Goal: Task Accomplishment & Management: Manage account settings

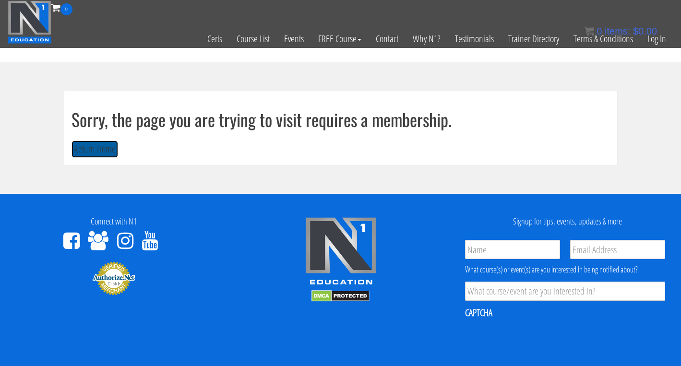
click at [102, 152] on button "Return Home" at bounding box center [94, 150] width 47 height 18
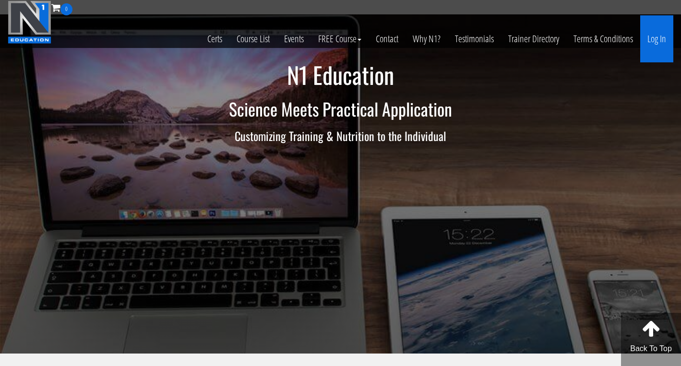
click at [658, 38] on link "Log In" at bounding box center [656, 38] width 33 height 47
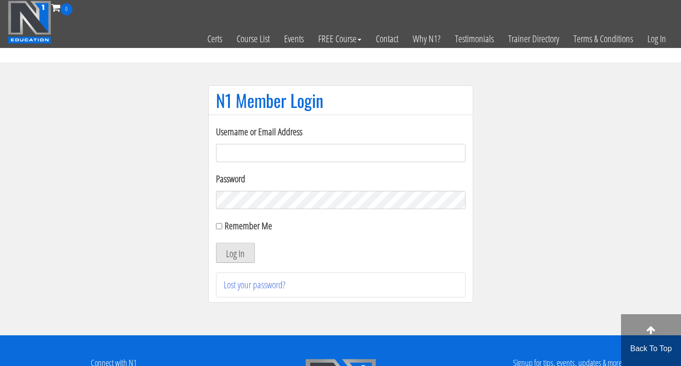
type input "[PERSON_NAME][EMAIL_ADDRESS][DOMAIN_NAME]"
click at [235, 251] on button "Log In" at bounding box center [235, 253] width 39 height 20
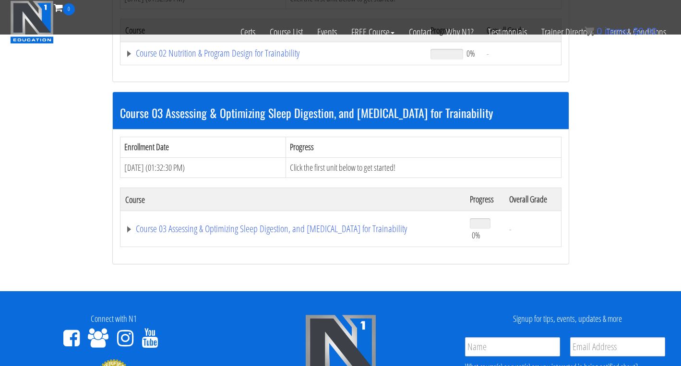
scroll to position [580, 0]
